Goal: Check status

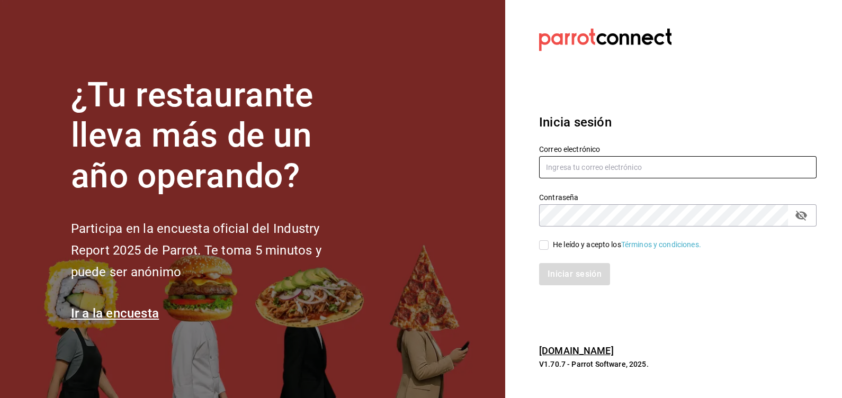
type input "compras@tetecoloh.com"
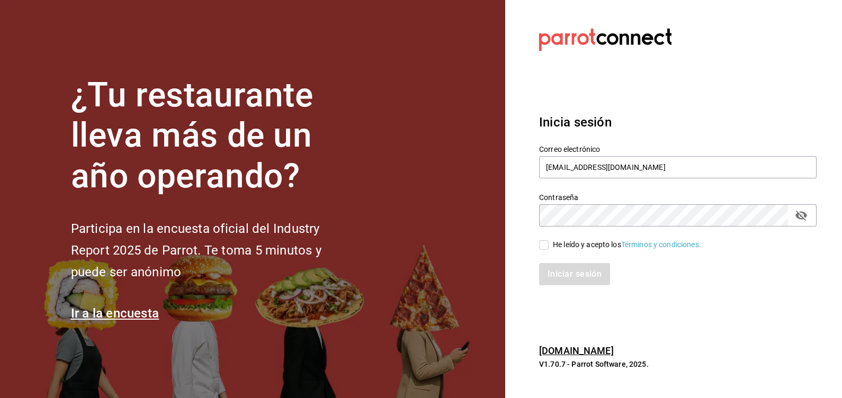
click at [588, 242] on div "He leído y acepto los Términos y condiciones." at bounding box center [627, 244] width 148 height 11
click at [549, 242] on input "He leído y acepto los Términos y condiciones." at bounding box center [544, 245] width 10 height 10
checkbox input "true"
click at [596, 266] on button "Iniciar sesión" at bounding box center [575, 274] width 72 height 22
